Goal: Entertainment & Leisure: Consume media (video, audio)

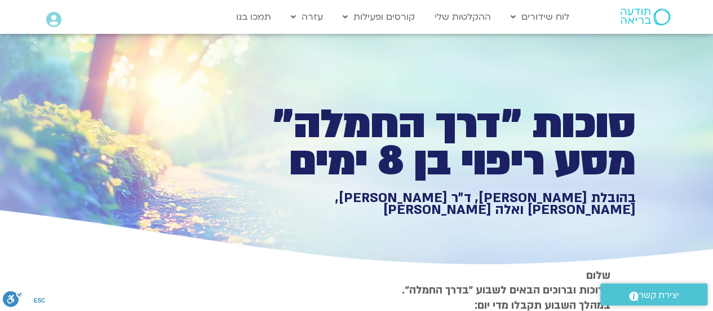
click at [93, 38] on link "אזור אישי" at bounding box center [93, 42] width 94 height 27
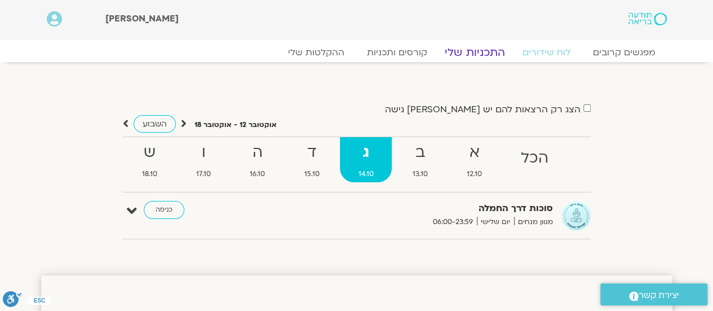
click at [471, 54] on link "התכניות שלי" at bounding box center [474, 53] width 87 height 14
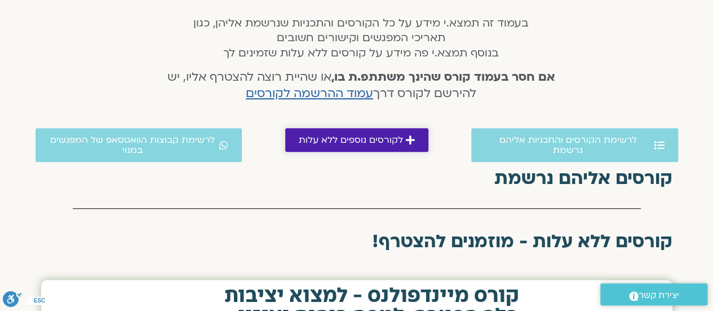
scroll to position [236, 0]
click at [329, 140] on span "לקורסים נוספים ללא עלות" at bounding box center [351, 140] width 104 height 10
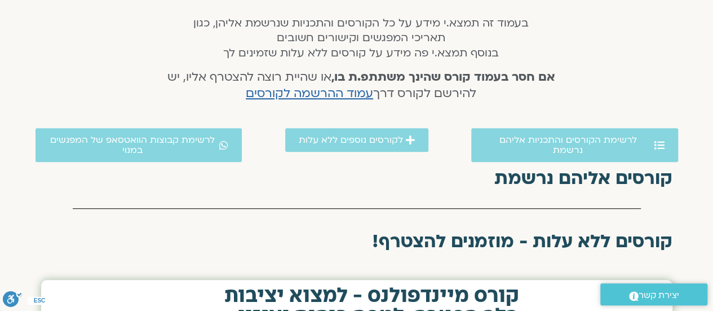
scroll to position [180, 0]
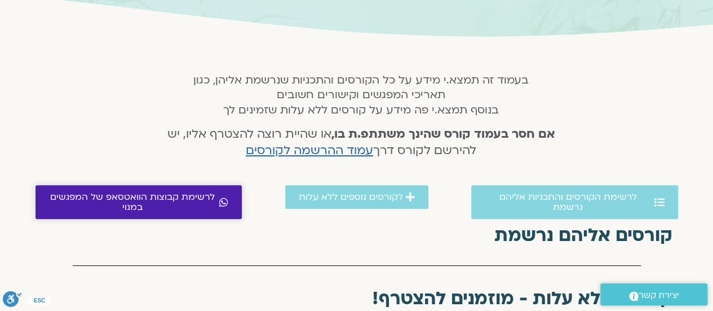
click at [171, 192] on span "לרשימת קבוצות הוואטסאפ של המפגשים במנוי" at bounding box center [133, 202] width 168 height 20
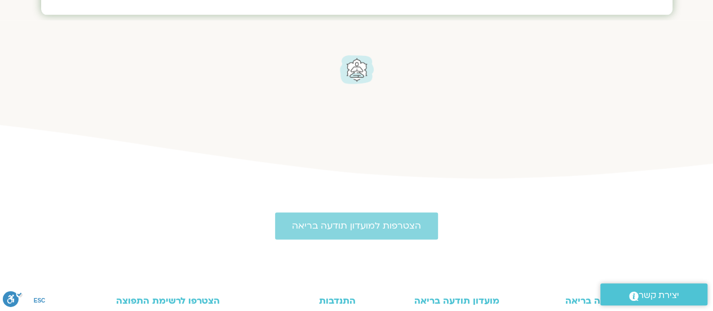
scroll to position [765, 0]
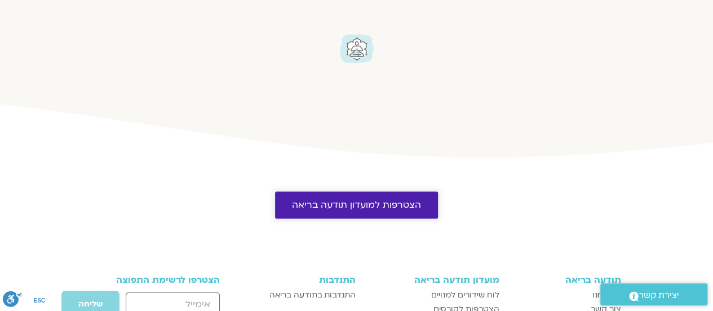
click at [344, 209] on span "הצטרפות למועדון תודעה בריאה" at bounding box center [356, 205] width 129 height 10
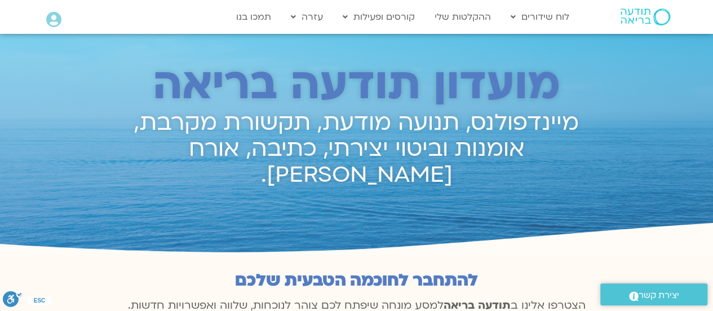
click at [53, 16] on icon at bounding box center [53, 20] width 15 height 16
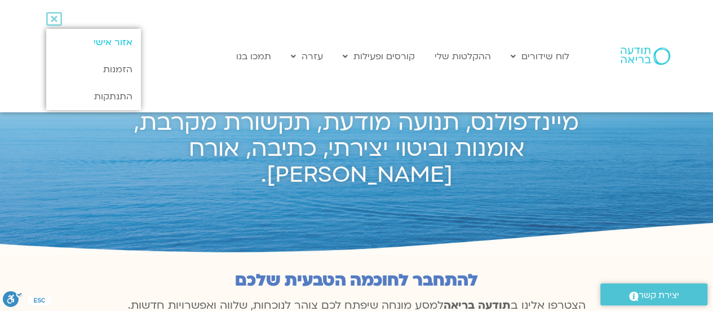
click at [92, 42] on link "אזור אישי" at bounding box center [93, 42] width 94 height 27
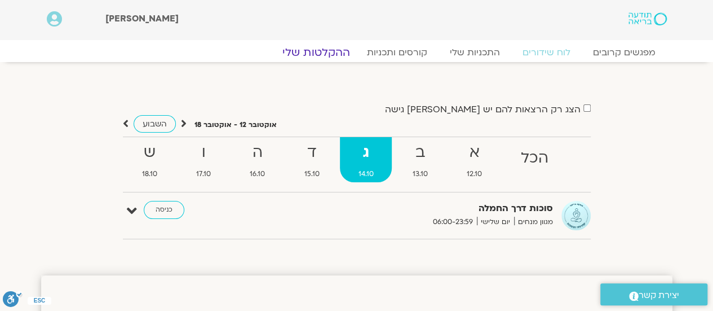
click at [332, 54] on link "ההקלטות שלי" at bounding box center [316, 53] width 95 height 14
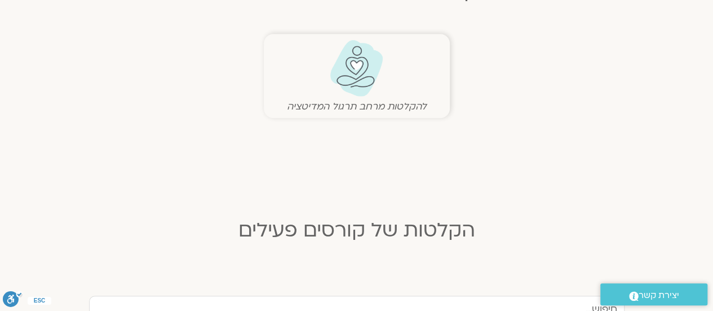
scroll to position [282, 0]
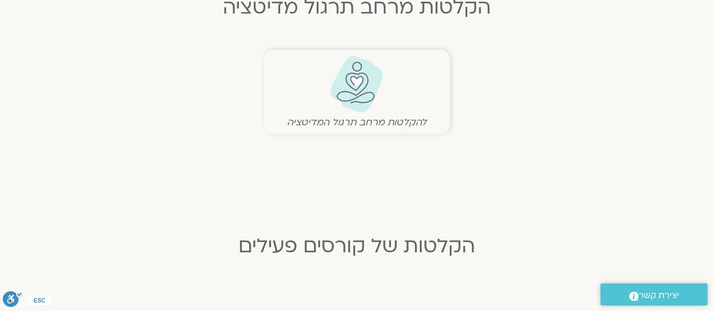
click at [354, 88] on img at bounding box center [357, 84] width 56 height 58
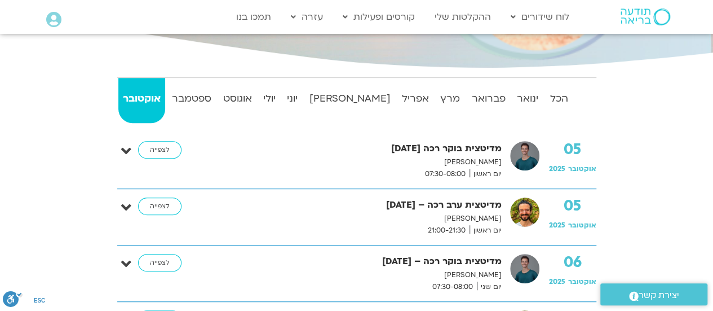
scroll to position [226, 0]
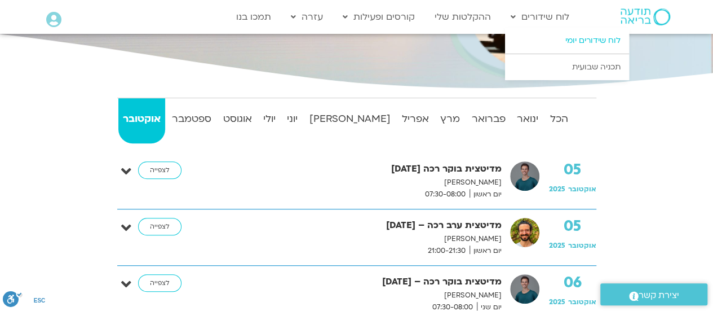
click at [580, 41] on link "לוח שידורים יומי" at bounding box center [567, 41] width 124 height 26
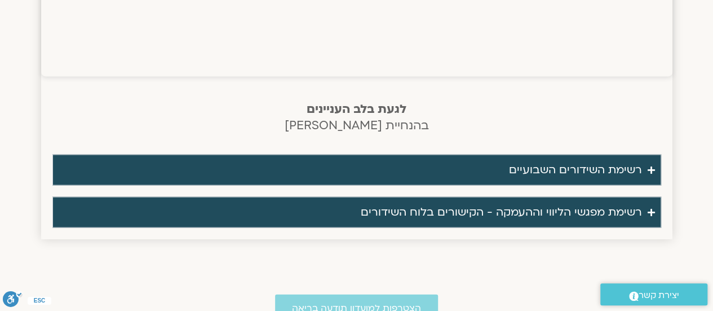
scroll to position [1072, 0]
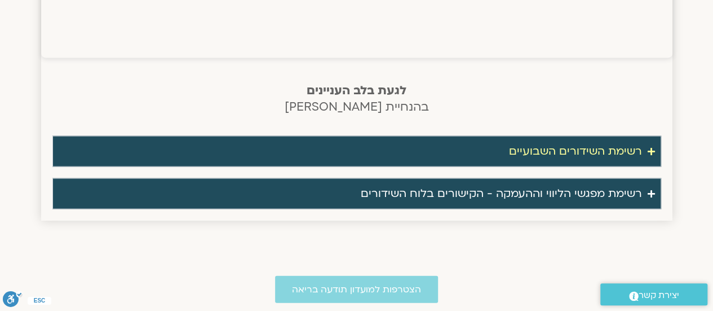
click at [574, 149] on div "רשימת השידורים השבועיים" at bounding box center [575, 151] width 133 height 19
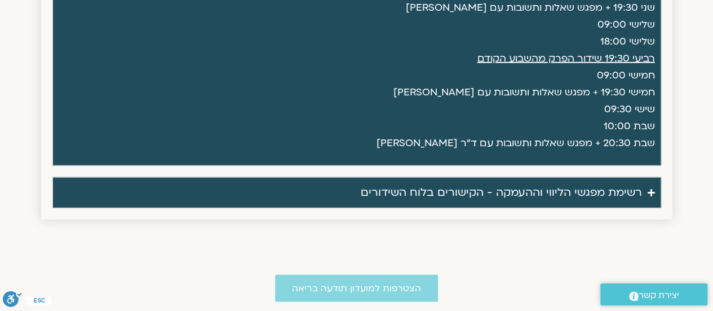
scroll to position [1354, 0]
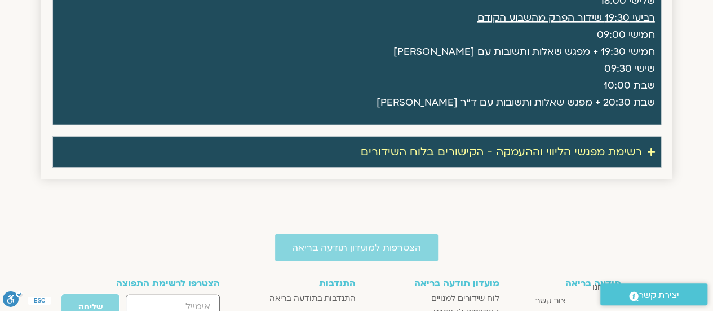
click at [583, 155] on div "רשימת מפגשי הליווי וההעמקה - הקישורים בלוח השידורים" at bounding box center [501, 152] width 281 height 19
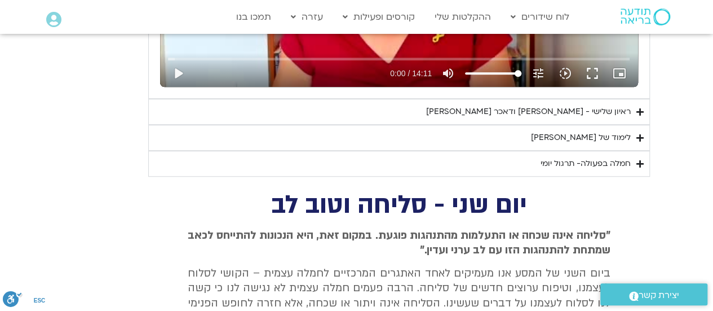
scroll to position [2594, 0]
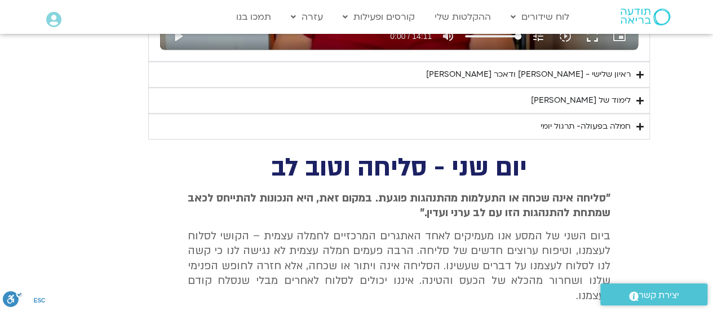
click at [572, 68] on div "ראיון שלישי - [PERSON_NAME] ודאכר [PERSON_NAME]" at bounding box center [528, 75] width 205 height 14
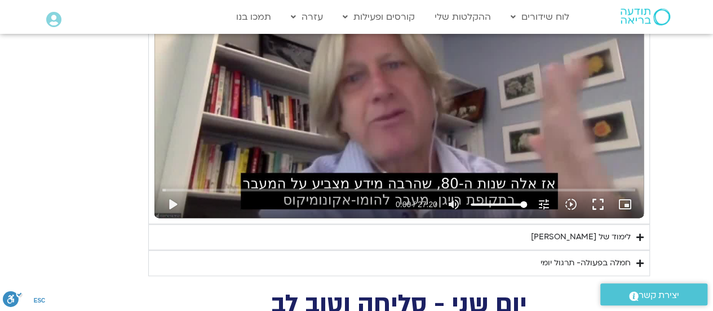
scroll to position [2707, 0]
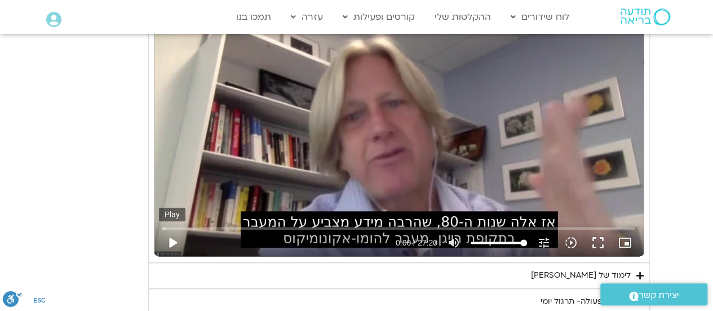
click at [169, 232] on button "play_arrow" at bounding box center [172, 242] width 27 height 27
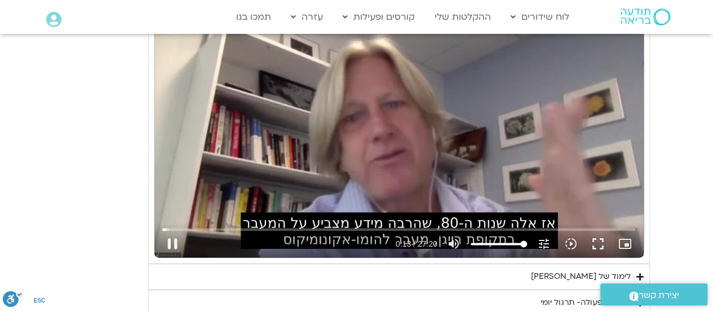
scroll to position [2651, 0]
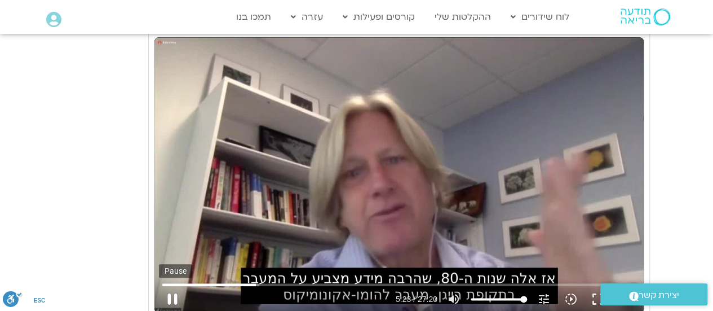
click at [177, 290] on button "pause" at bounding box center [172, 298] width 27 height 27
click at [176, 293] on button "play_arrow" at bounding box center [172, 298] width 27 height 27
click at [179, 292] on button "pause" at bounding box center [172, 298] width 27 height 27
click at [172, 288] on button "play_arrow" at bounding box center [172, 298] width 27 height 27
click at [176, 289] on button "pause" at bounding box center [172, 298] width 27 height 27
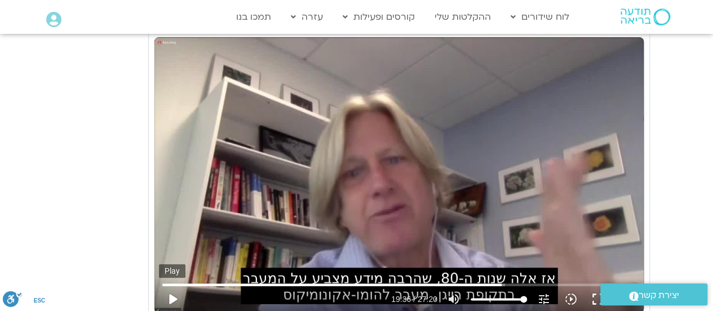
click at [174, 287] on button "play_arrow" at bounding box center [172, 298] width 27 height 27
type input "1640.5"
